Goal: Transaction & Acquisition: Download file/media

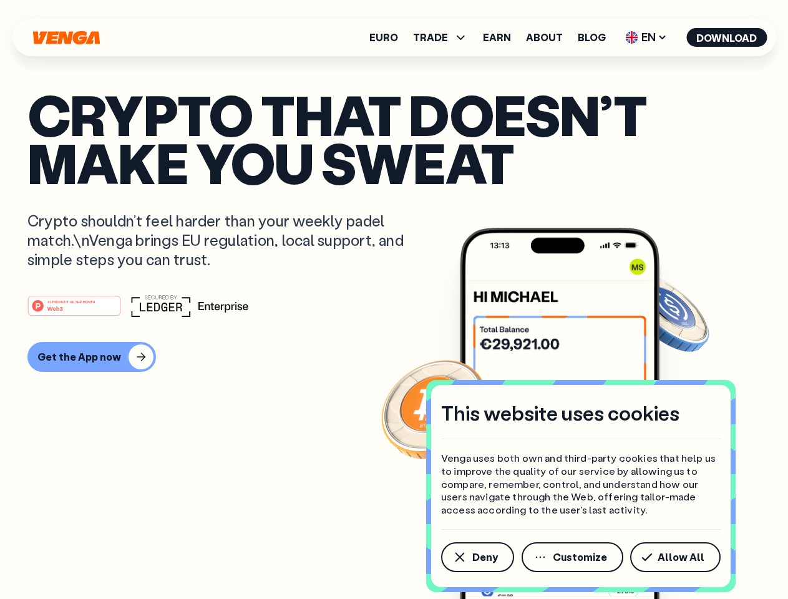
click at [394, 300] on div "#1 PRODUCT OF THE MONTH Web3" at bounding box center [393, 306] width 733 height 22
click at [477, 557] on span "Deny" at bounding box center [486, 557] width 26 height 10
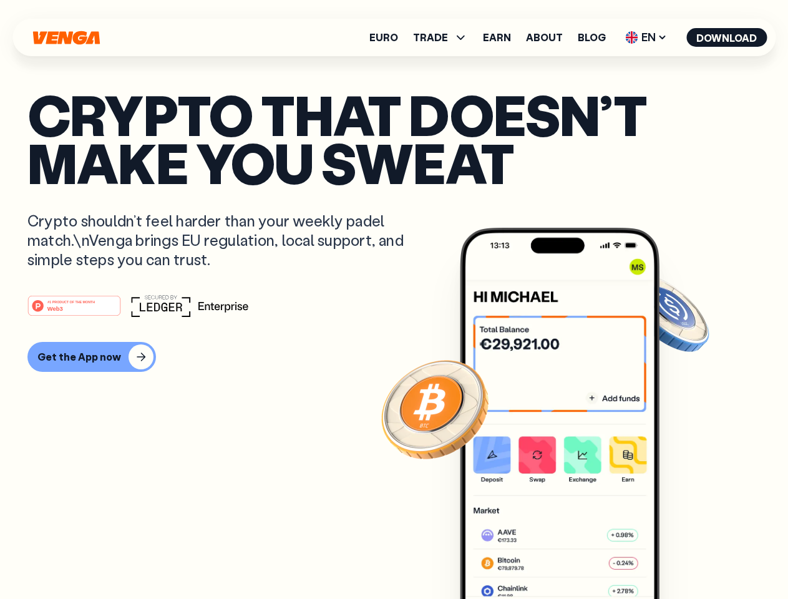
click at [574, 557] on img at bounding box center [560, 437] width 200 height 418
click at [678, 557] on article "Crypto that doesn’t make you sweat Crypto shouldn’t feel harder than your weekl…" at bounding box center [393, 325] width 733 height 468
click at [444, 37] on span "TRADE" at bounding box center [430, 37] width 35 height 10
click at [647, 37] on span "EN" at bounding box center [646, 37] width 51 height 20
click at [727, 37] on button "Download" at bounding box center [727, 37] width 81 height 19
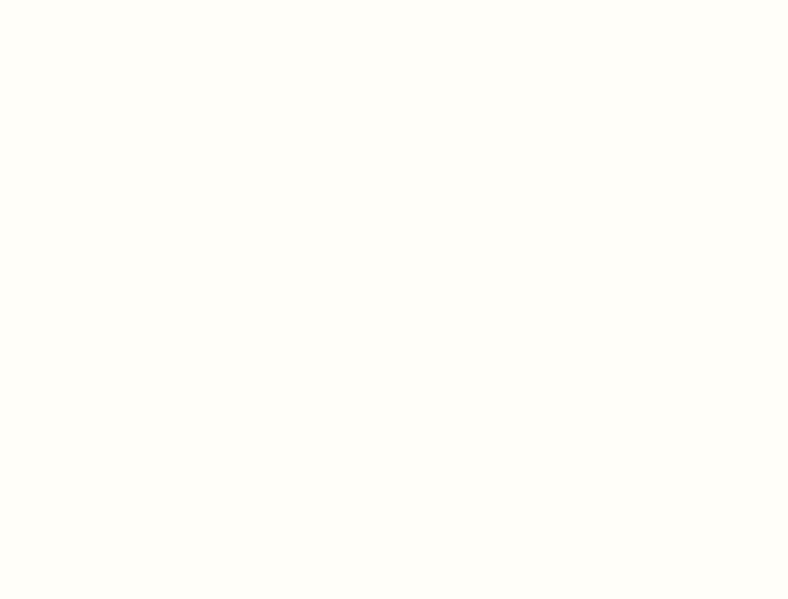
click at [90, 0] on html "This website uses cookies Venga uses both own and third-party cookies that help…" at bounding box center [394, 0] width 788 height 0
click at [76, 0] on html "This website uses cookies Venga uses both own and third-party cookies that help…" at bounding box center [394, 0] width 788 height 0
